Goal: Navigation & Orientation: Find specific page/section

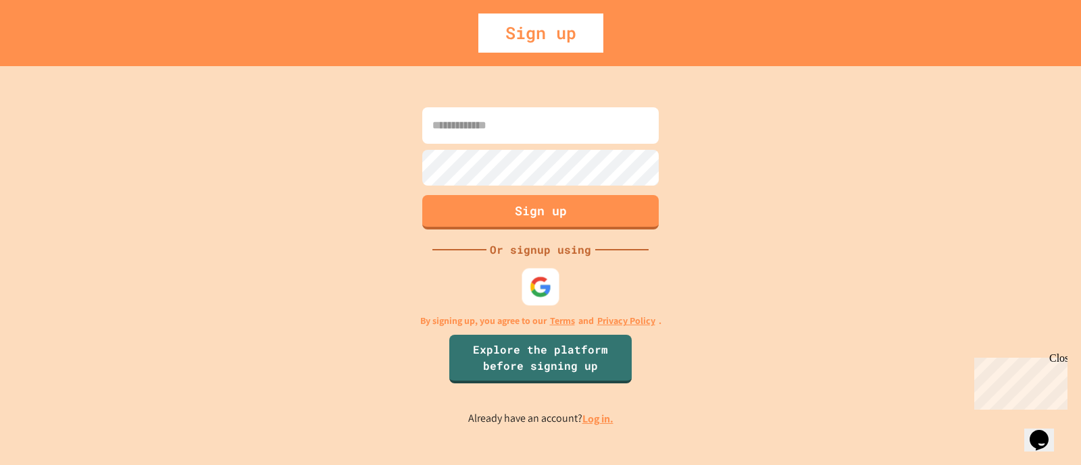
click at [540, 290] on img at bounding box center [541, 287] width 22 height 22
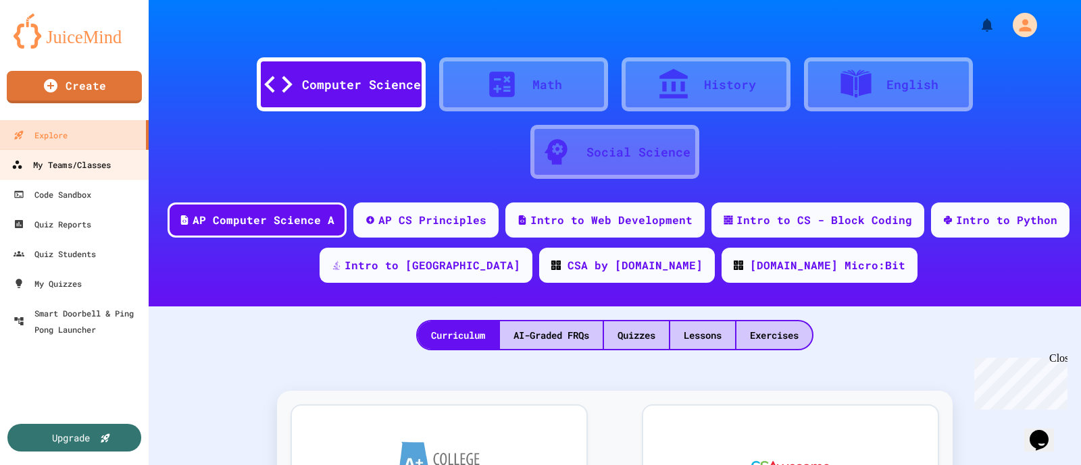
click at [103, 165] on div "My Teams/Classes" at bounding box center [60, 165] width 99 height 17
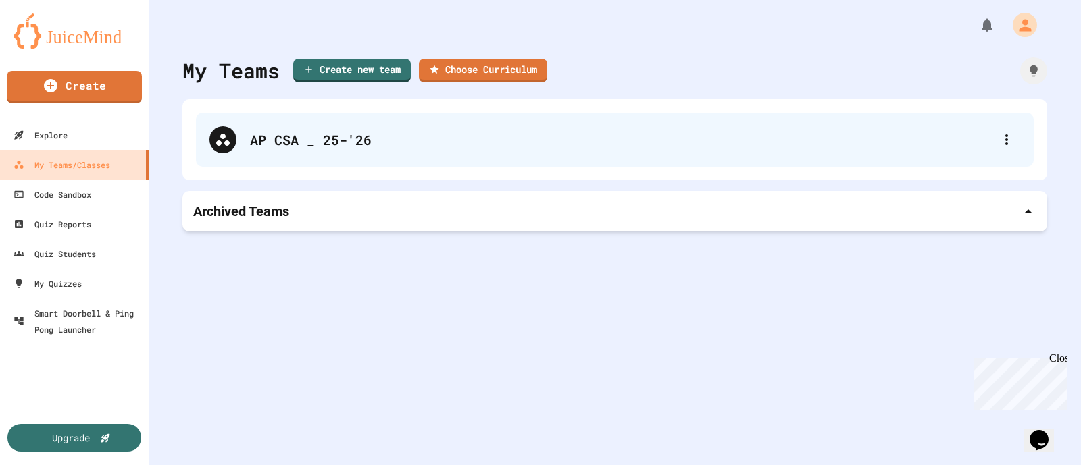
click at [344, 140] on div "AP CSA _ 25-'26" at bounding box center [621, 140] width 743 height 20
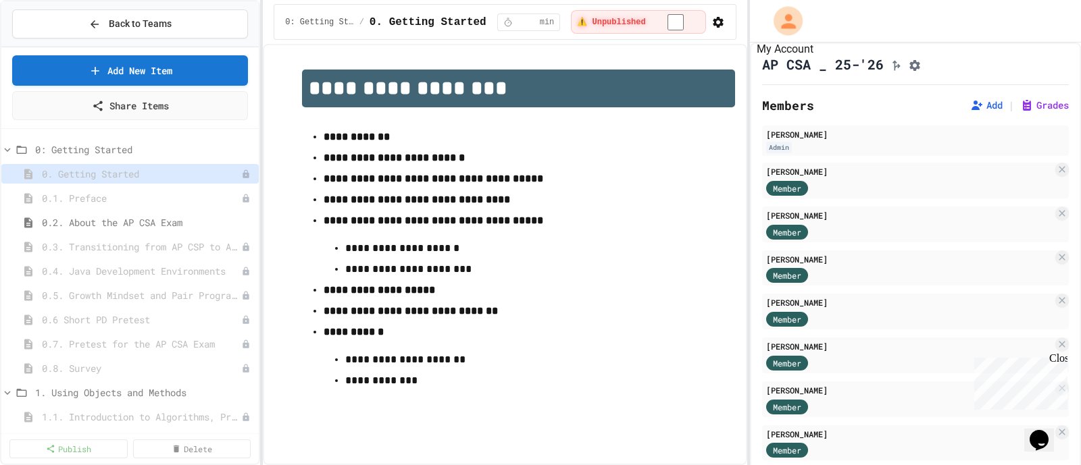
click at [781, 14] on icon "My Account" at bounding box center [788, 21] width 22 height 22
